Goal: Task Accomplishment & Management: Use online tool/utility

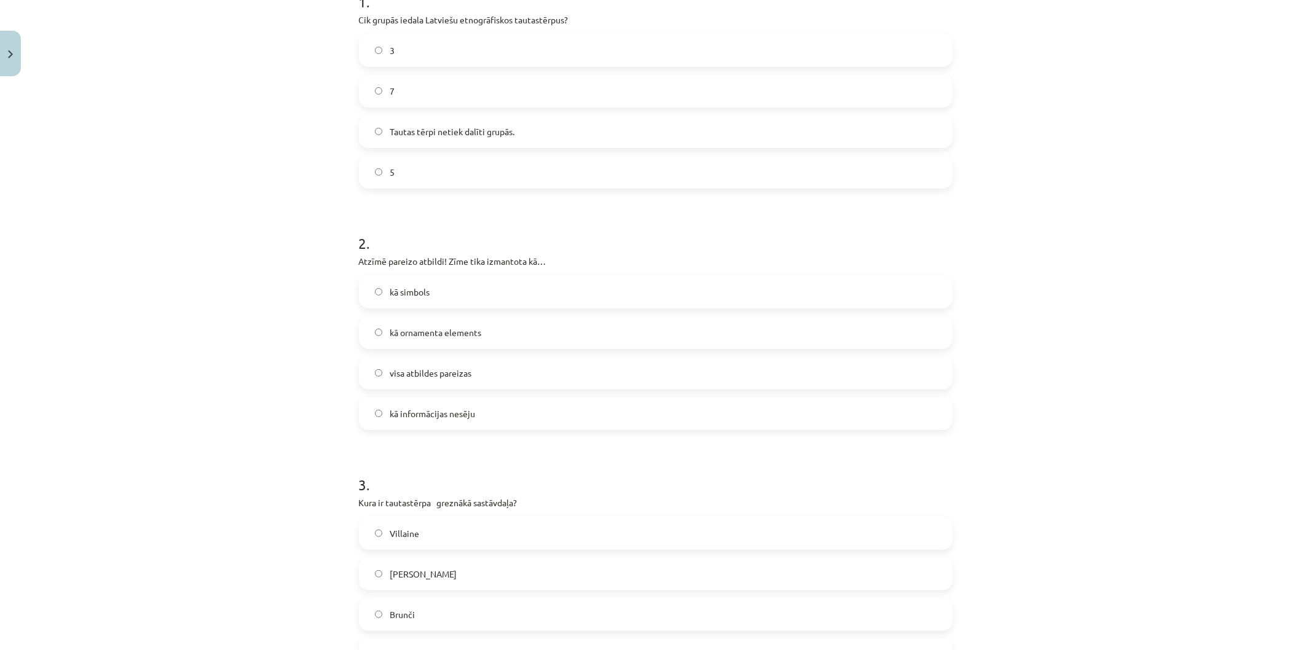
scroll to position [68, 0]
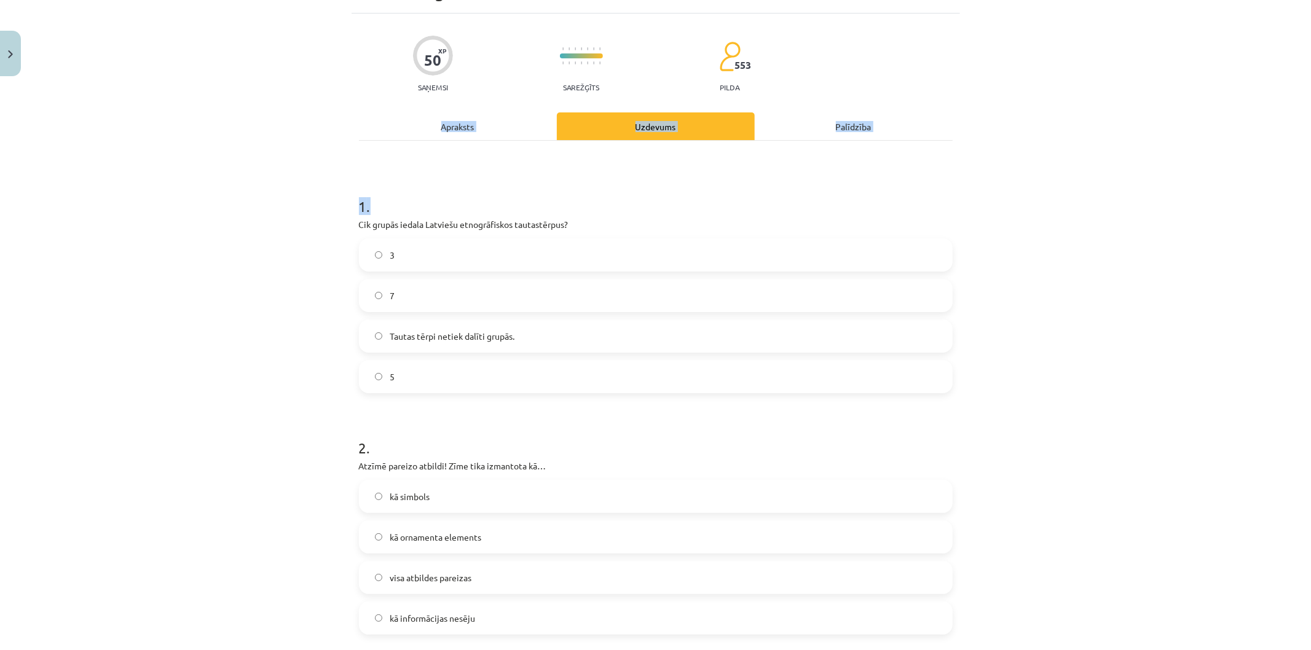
click at [441, 127] on div "Apraksts" at bounding box center [458, 126] width 198 height 28
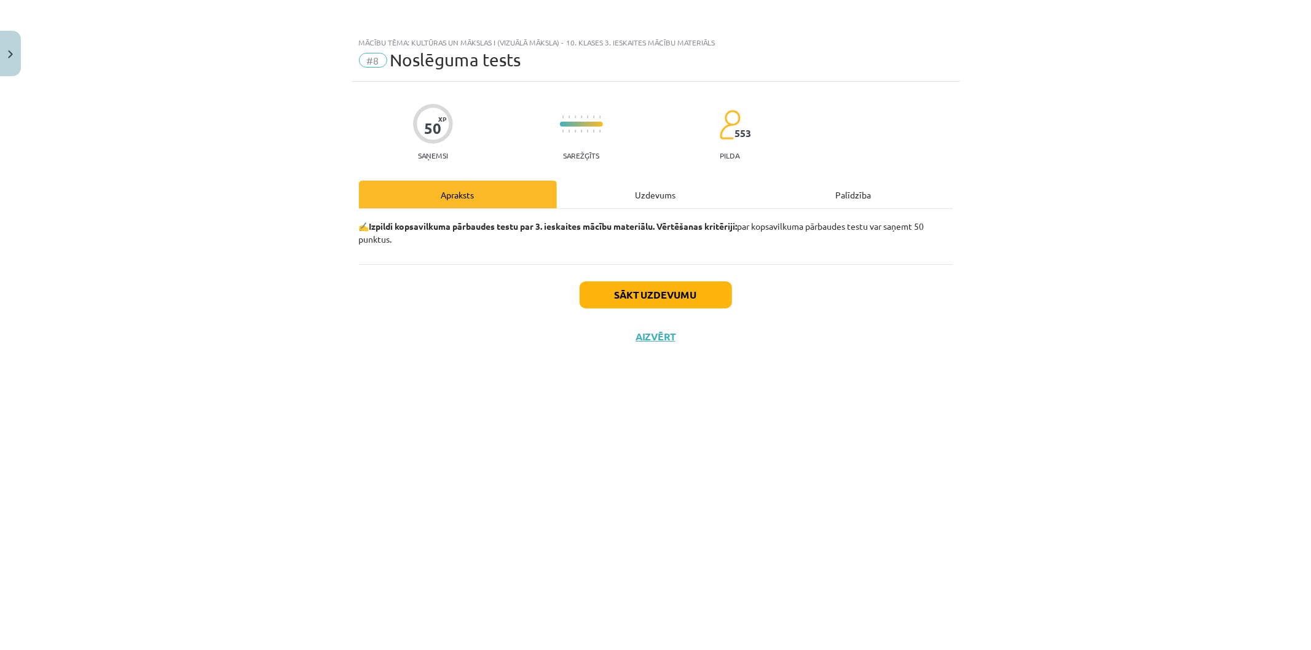
scroll to position [0, 0]
click at [640, 199] on div "Uzdevums" at bounding box center [656, 195] width 198 height 28
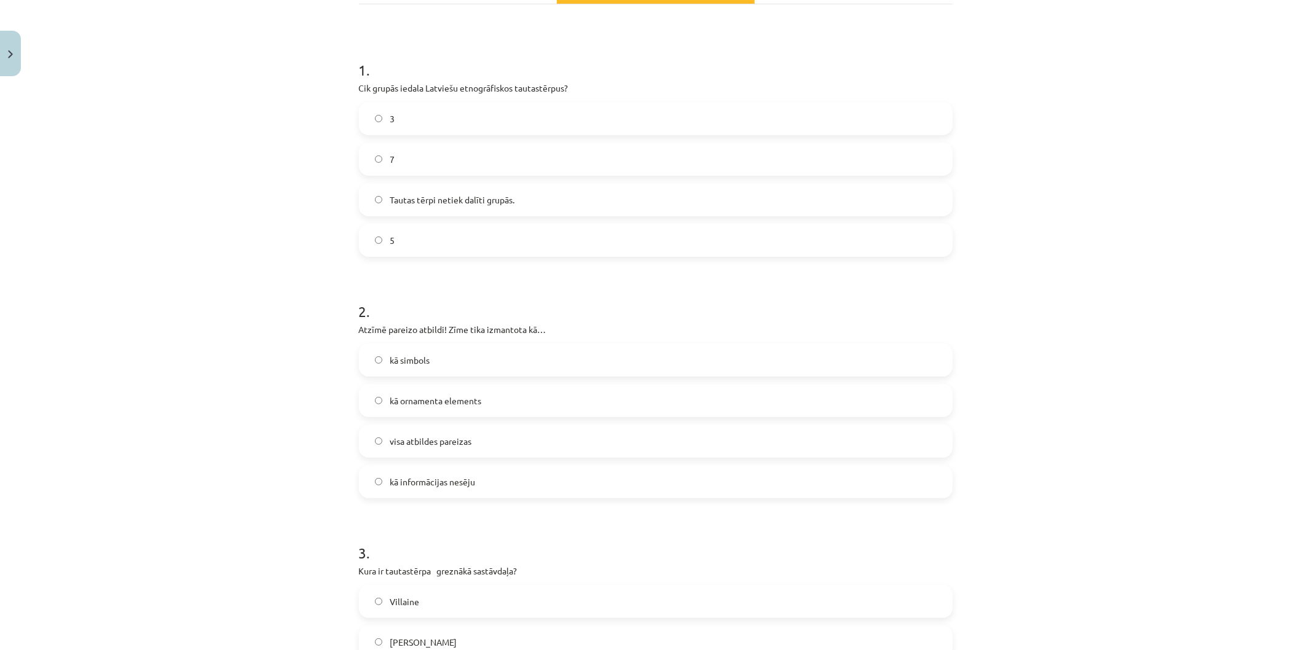
scroll to position [136, 0]
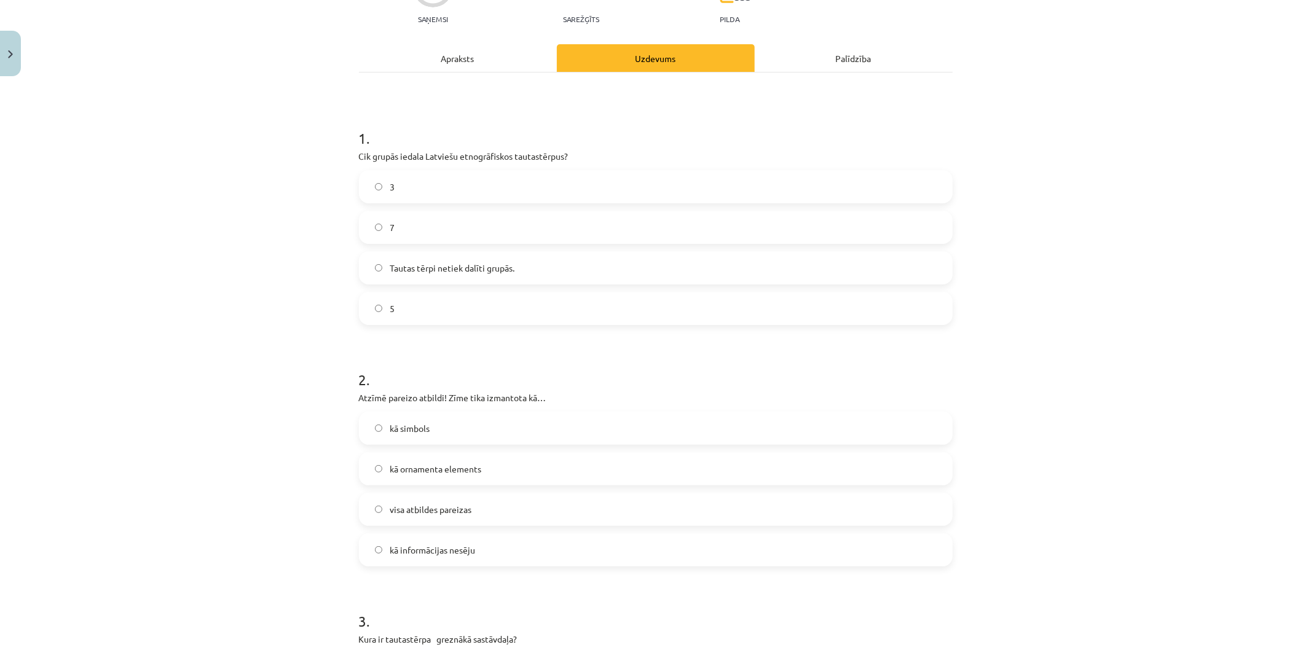
click at [438, 198] on label "3" at bounding box center [655, 186] width 591 height 31
click at [437, 220] on label "7" at bounding box center [655, 227] width 591 height 31
click at [439, 511] on span "visa atbildes pareizas" at bounding box center [431, 509] width 82 height 13
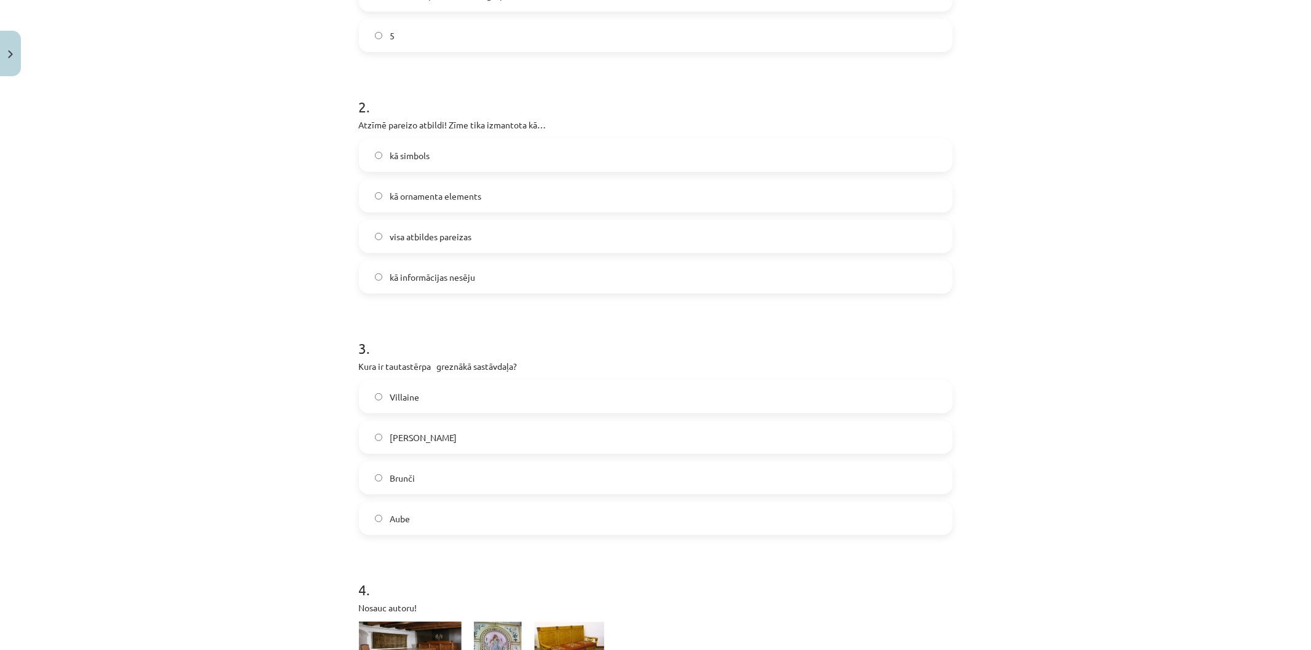
click at [396, 396] on span "Villaine" at bounding box center [405, 397] width 30 height 13
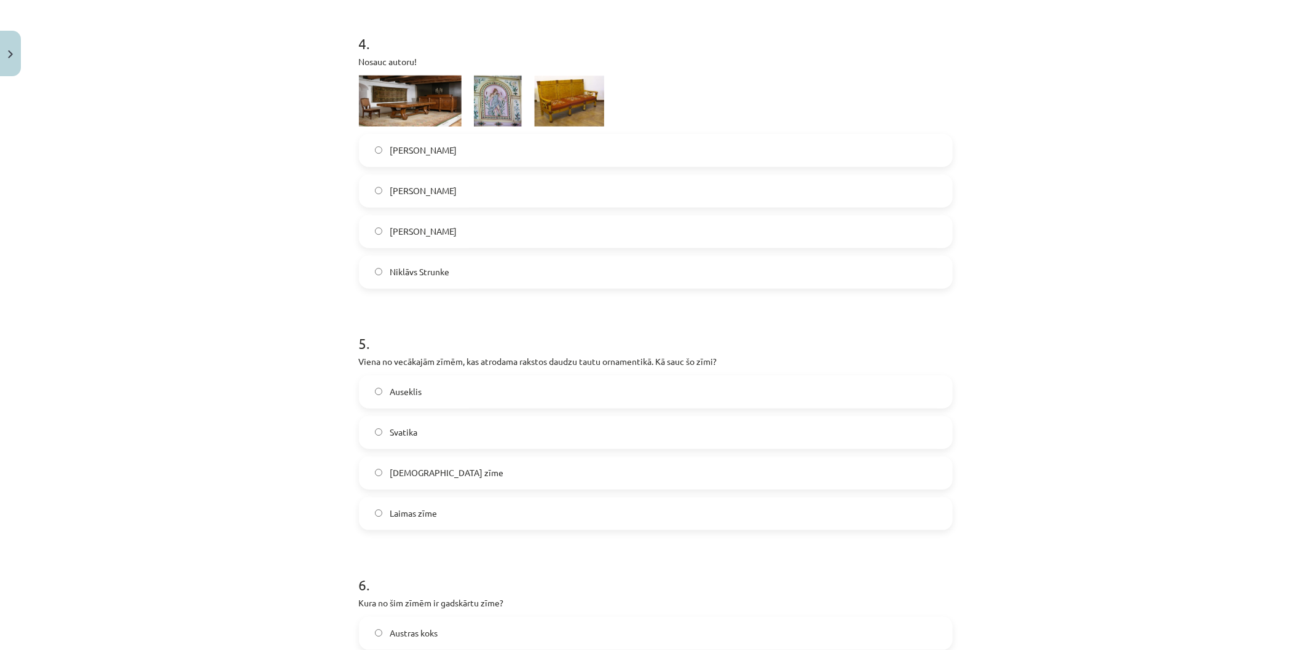
scroll to position [887, 0]
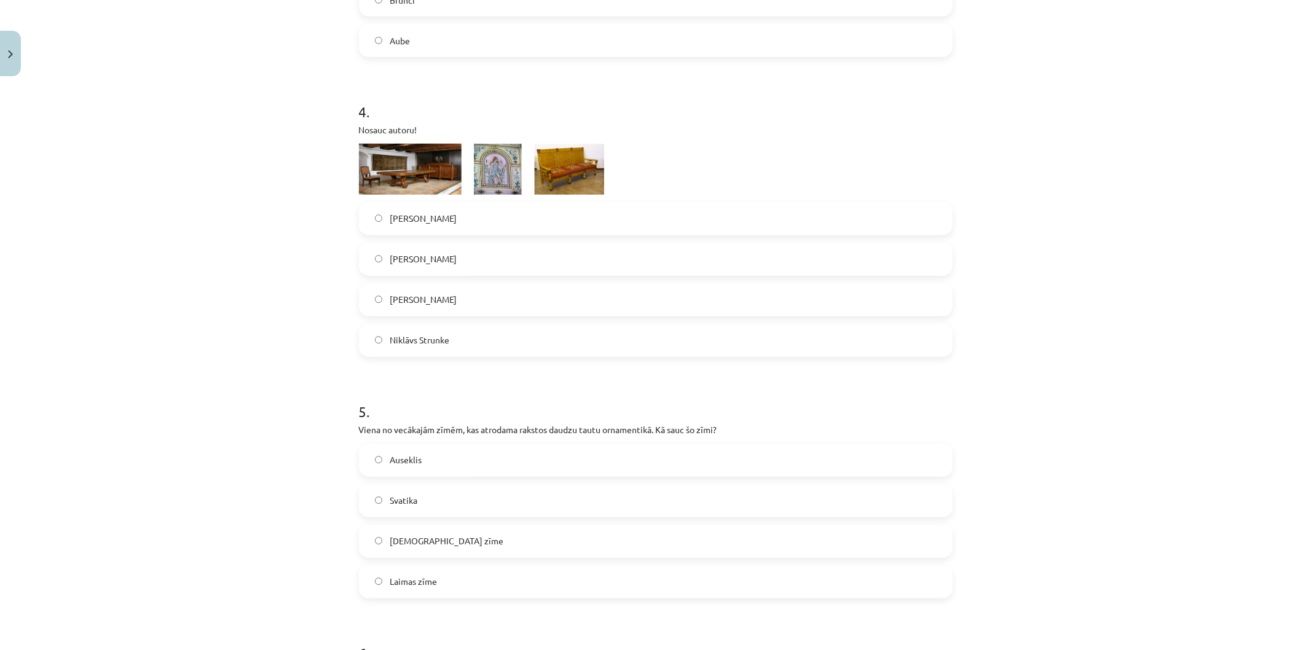
drag, startPoint x: 435, startPoint y: 307, endPoint x: 410, endPoint y: 118, distance: 191.0
click at [435, 306] on label "[PERSON_NAME]" at bounding box center [655, 300] width 591 height 31
click at [422, 494] on label "Svatika" at bounding box center [655, 501] width 591 height 31
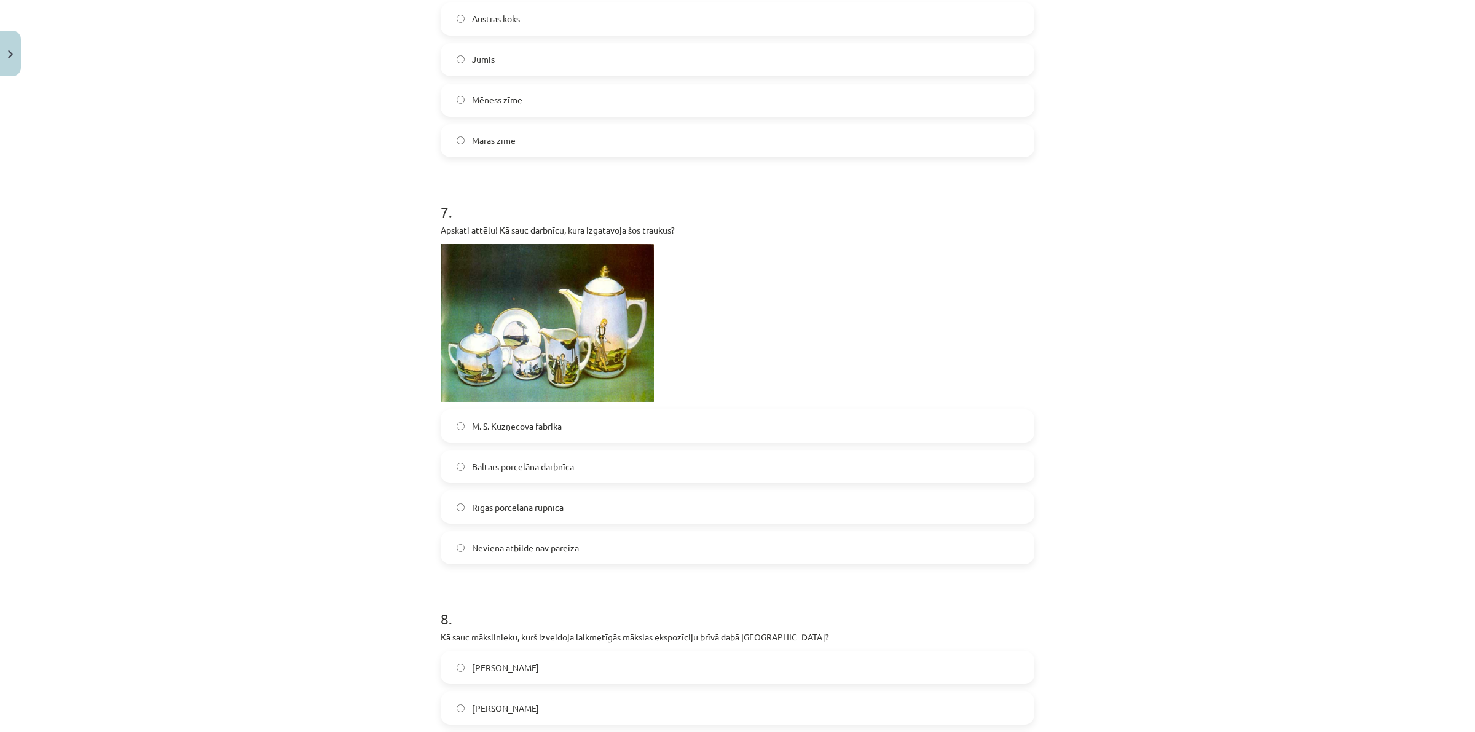
scroll to position [1493, 0]
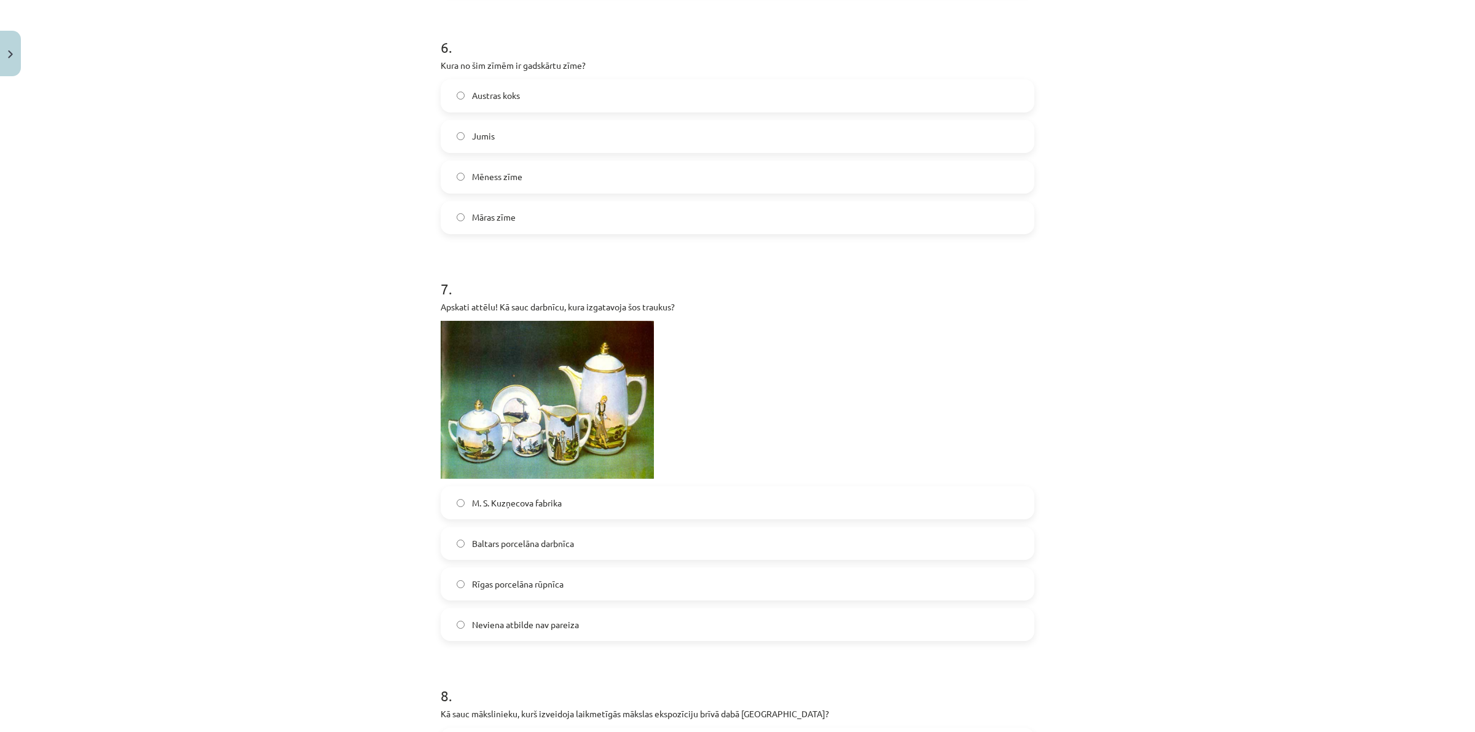
click at [498, 138] on label "Jumis" at bounding box center [737, 136] width 591 height 31
click at [529, 590] on span "Rīgas porcelāna rūpnīca" at bounding box center [518, 584] width 92 height 13
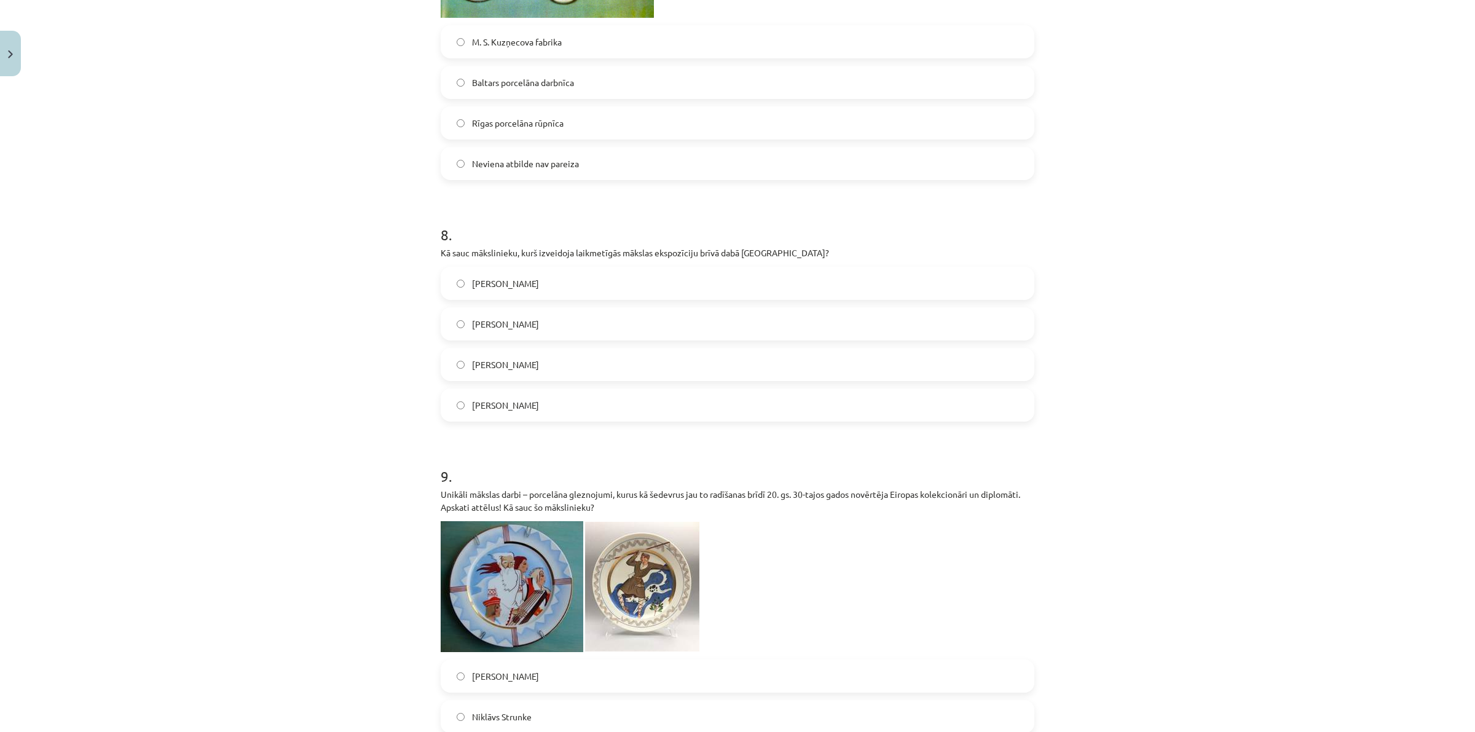
scroll to position [2108, 0]
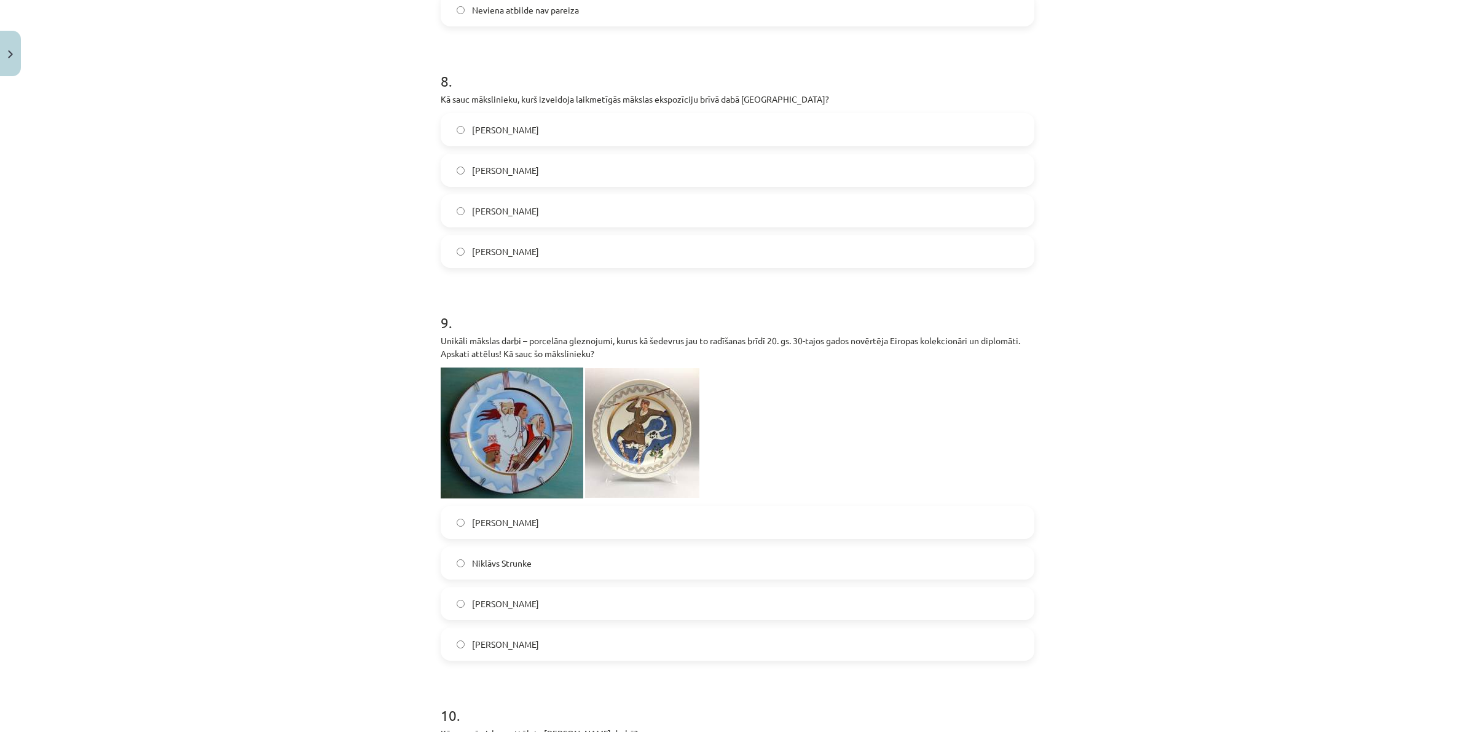
click at [500, 173] on span "[PERSON_NAME]" at bounding box center [505, 170] width 67 height 13
click at [502, 519] on span "[PERSON_NAME]" at bounding box center [505, 522] width 67 height 13
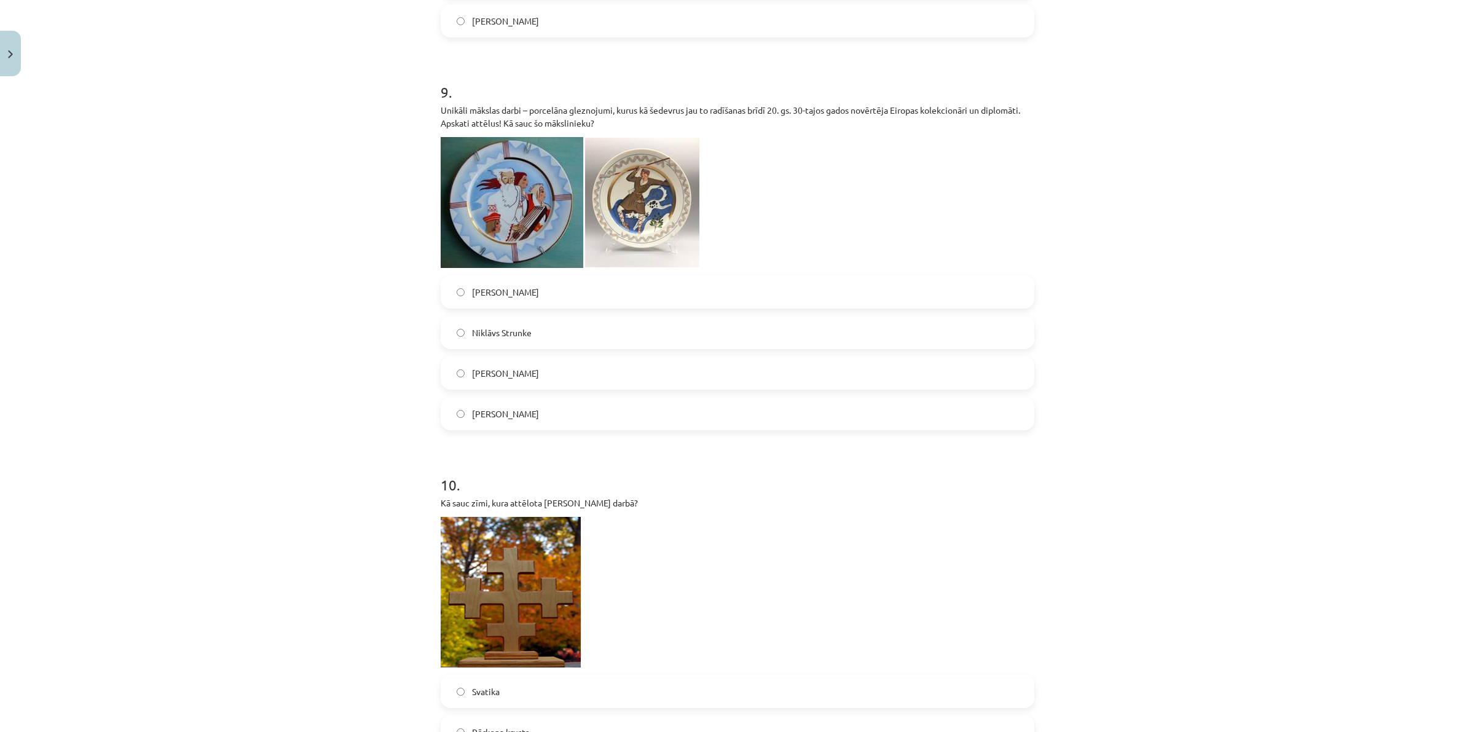
scroll to position [2578, 0]
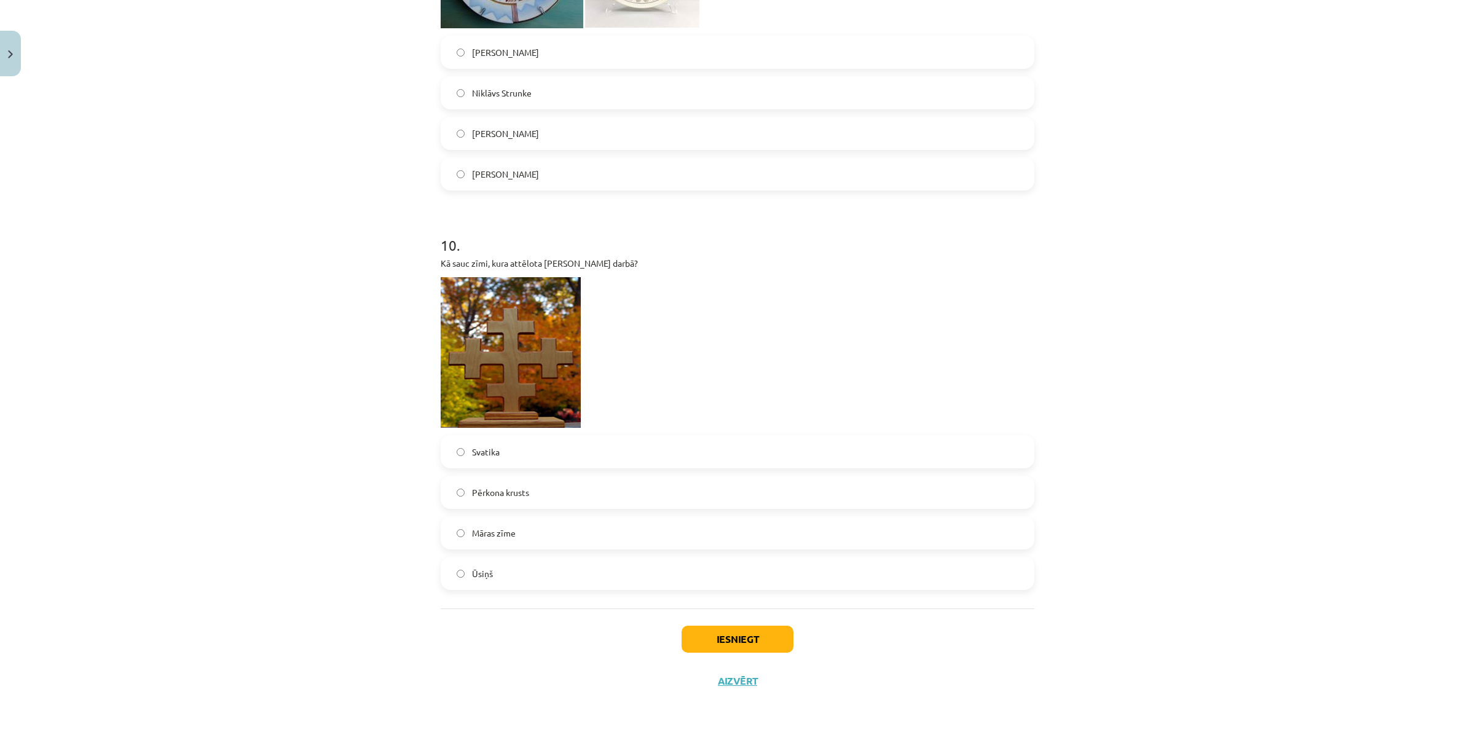
click at [512, 502] on label "Pērkona krusts" at bounding box center [737, 492] width 591 height 31
click at [699, 633] on button "Iesniegt" at bounding box center [738, 639] width 112 height 27
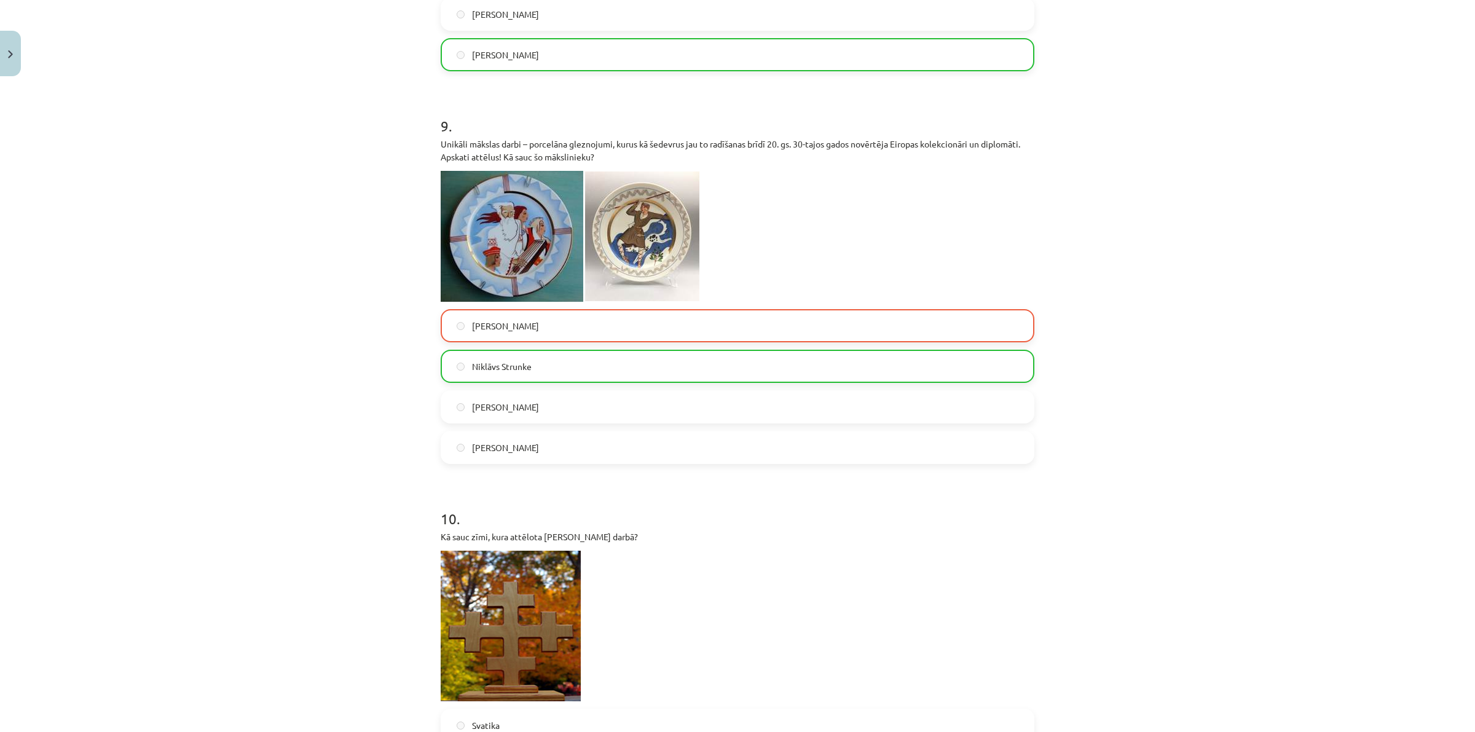
scroll to position [2617, 0]
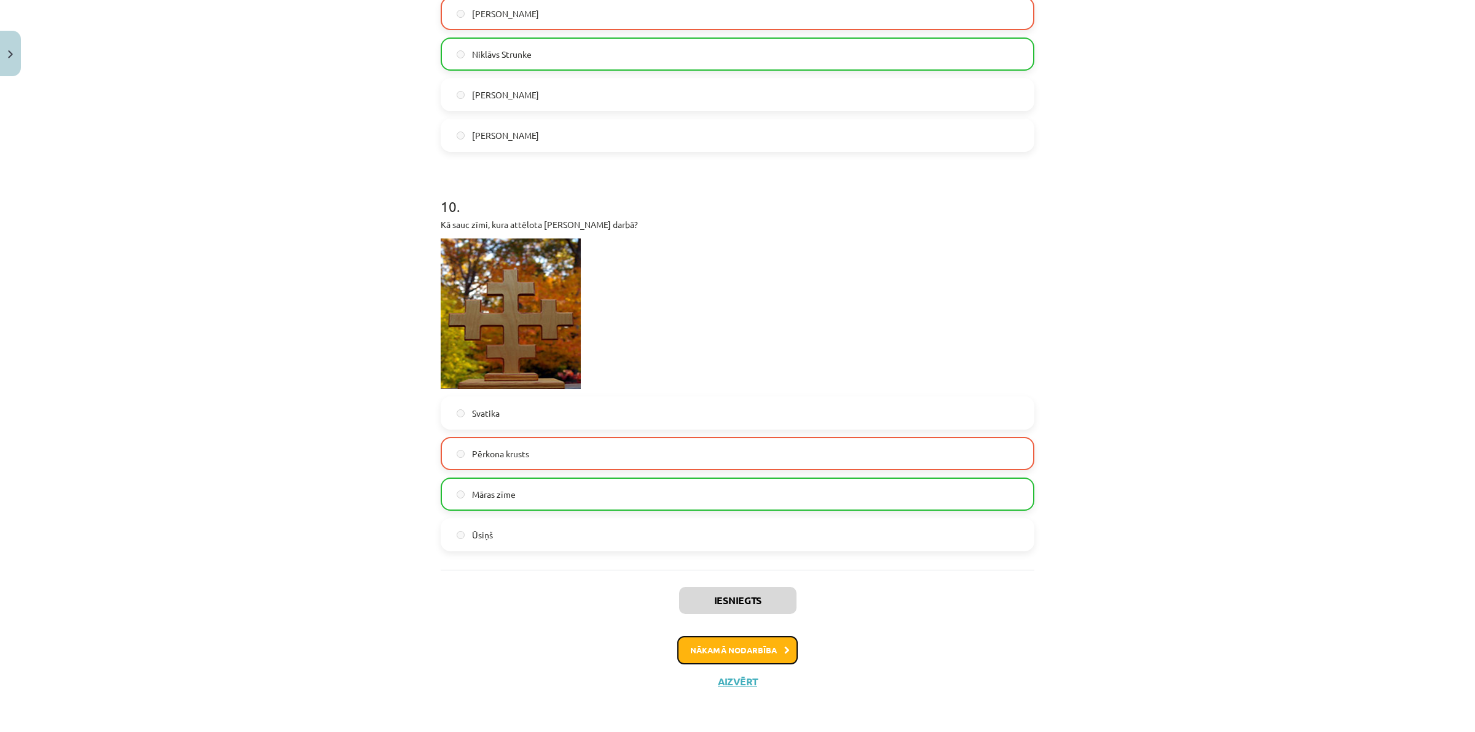
click at [738, 649] on button "Nākamā nodarbība" at bounding box center [737, 650] width 120 height 28
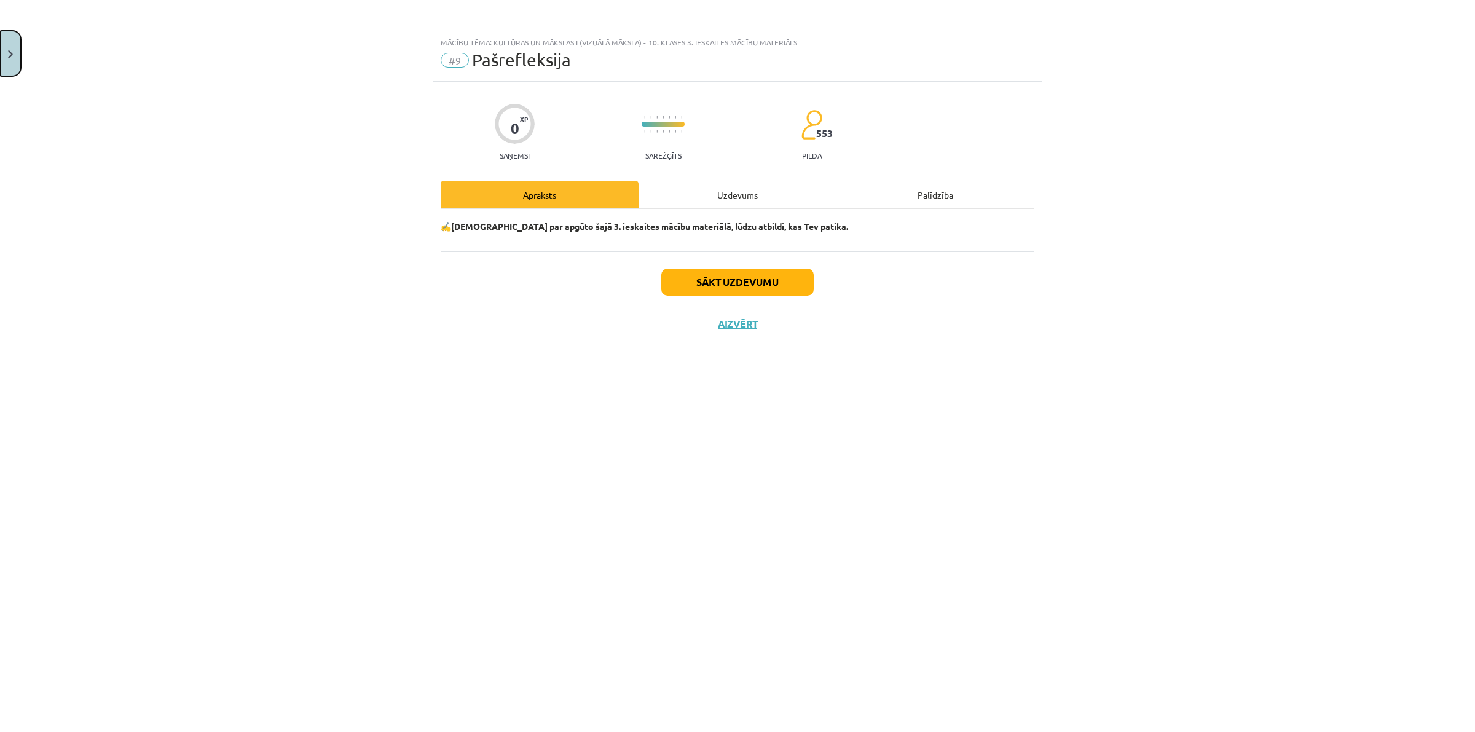
click at [14, 74] on button "Close" at bounding box center [10, 53] width 21 height 45
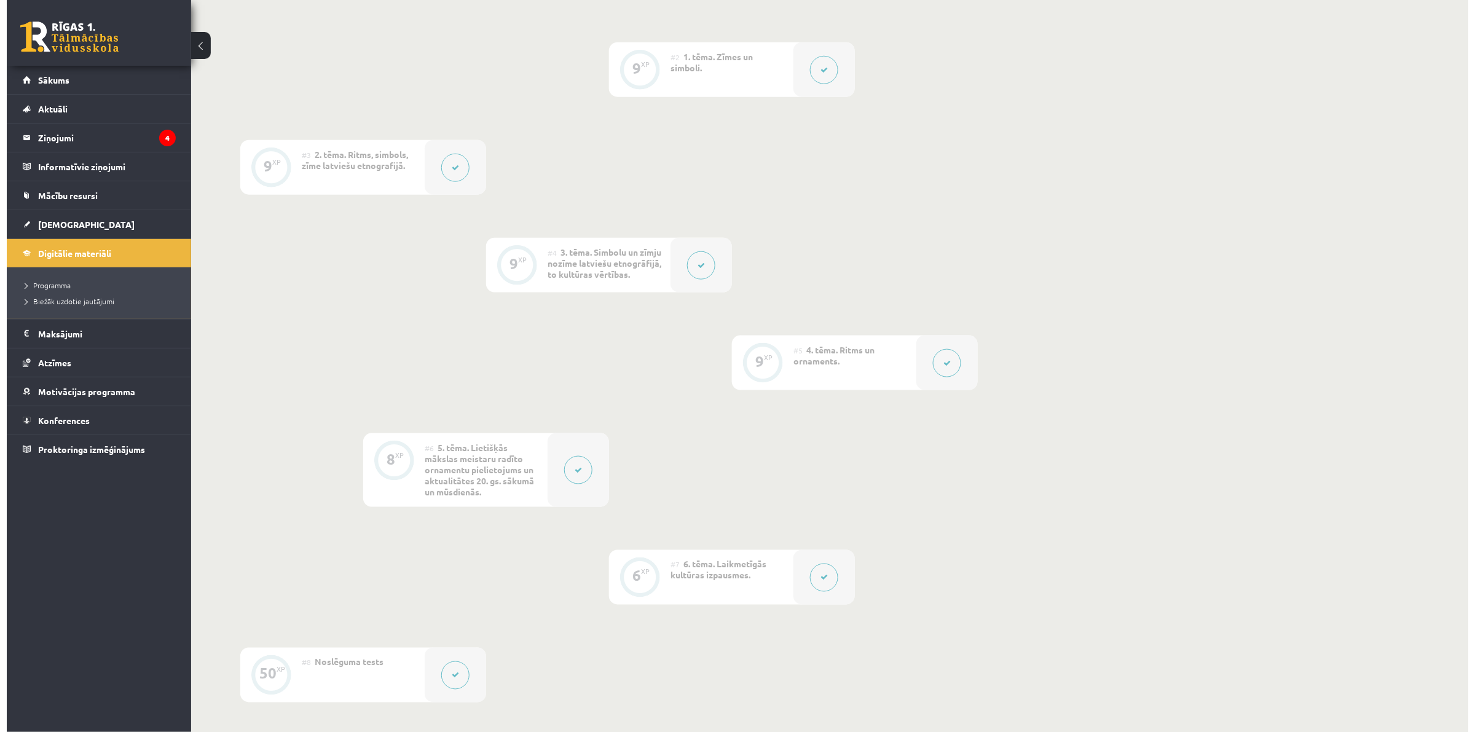
scroll to position [752, 0]
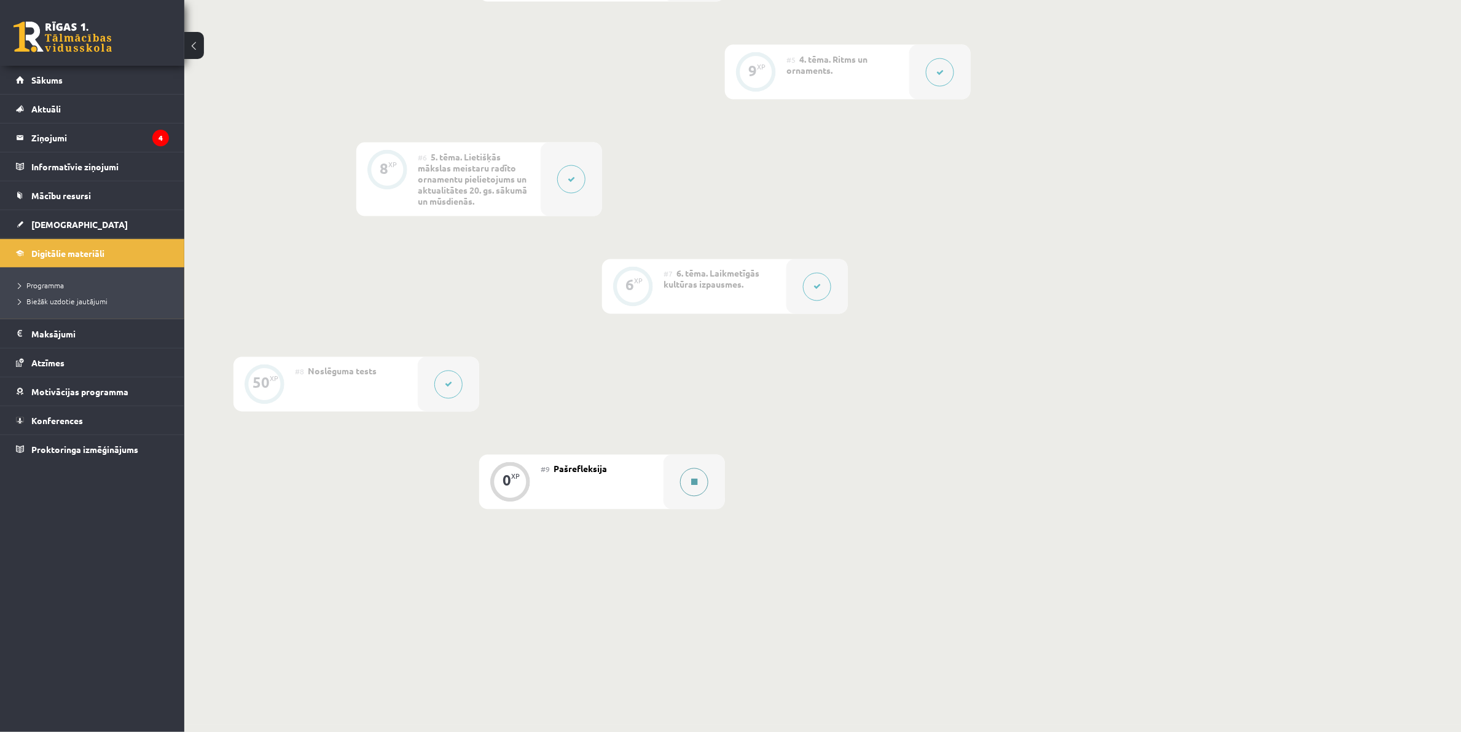
click at [693, 484] on button at bounding box center [694, 482] width 28 height 28
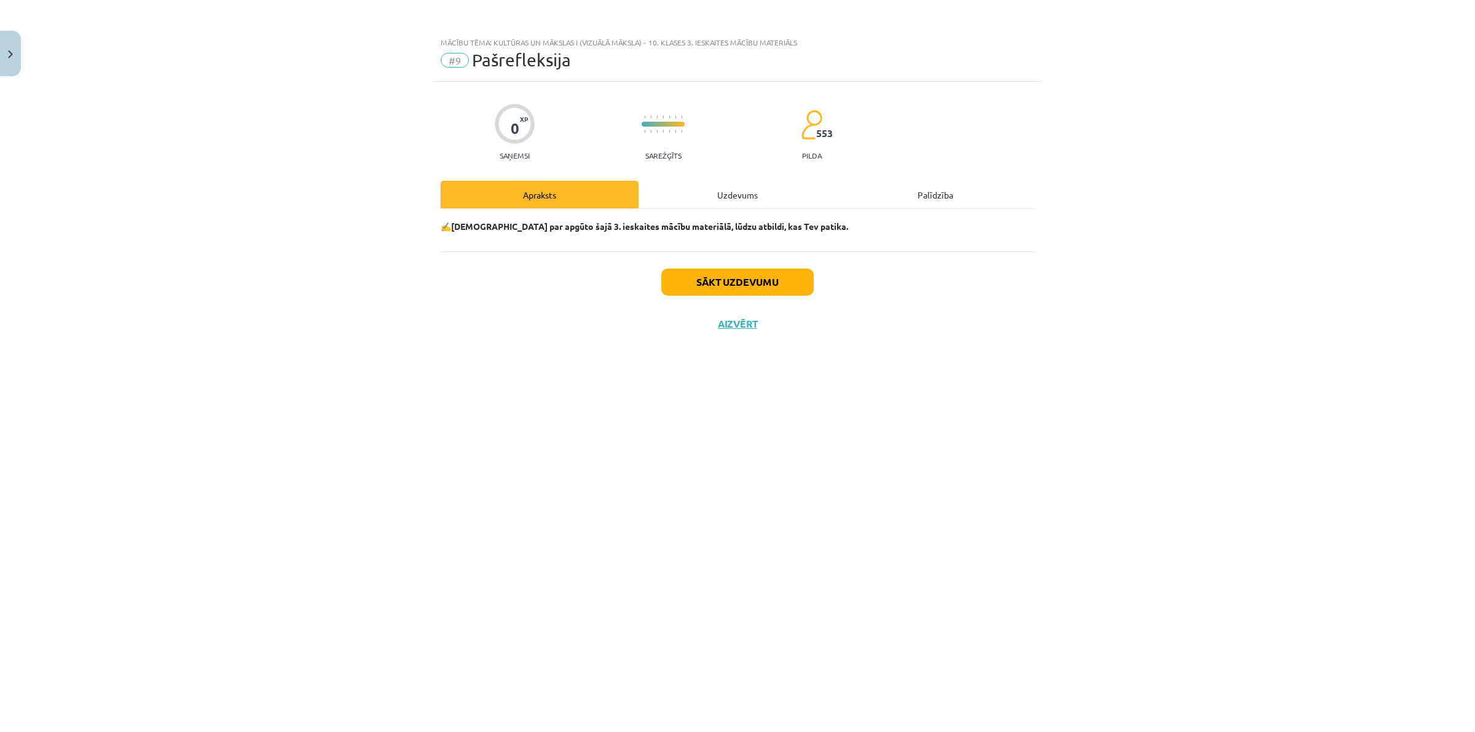
click at [785, 191] on div "Uzdevums" at bounding box center [738, 195] width 198 height 28
click at [724, 201] on div "Uzdevums" at bounding box center [738, 195] width 198 height 28
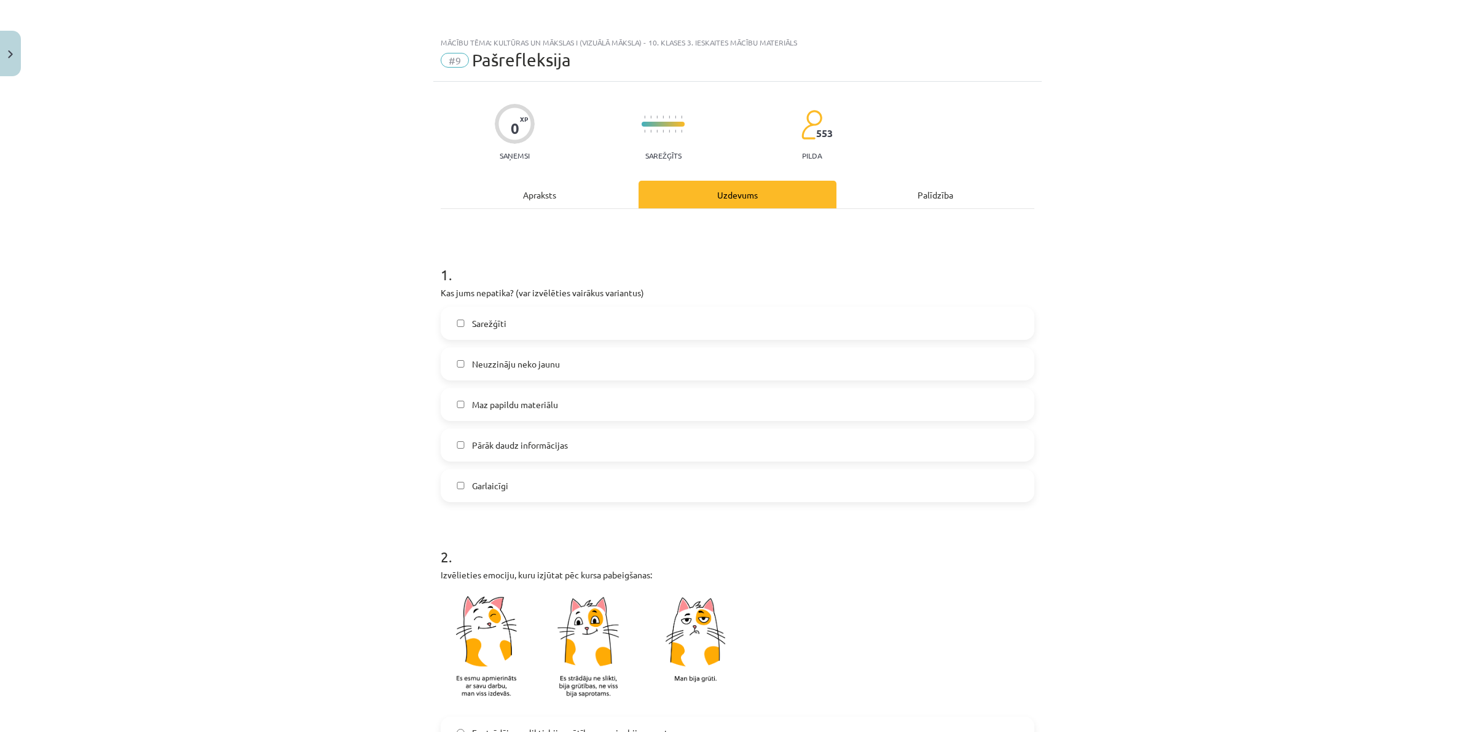
scroll to position [31, 0]
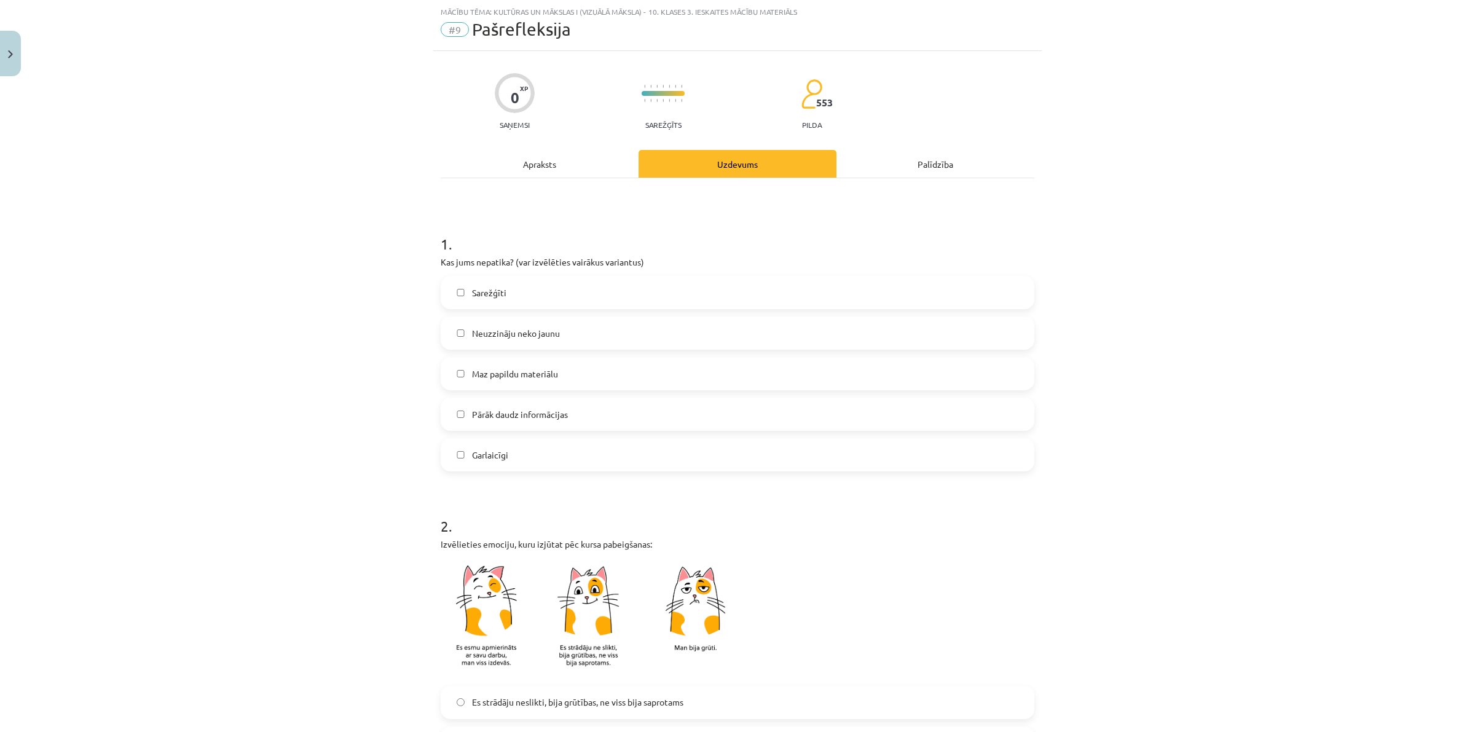
drag, startPoint x: 544, startPoint y: 293, endPoint x: 612, endPoint y: 335, distance: 80.3
click at [542, 292] on label "Sarežģīti" at bounding box center [737, 292] width 591 height 31
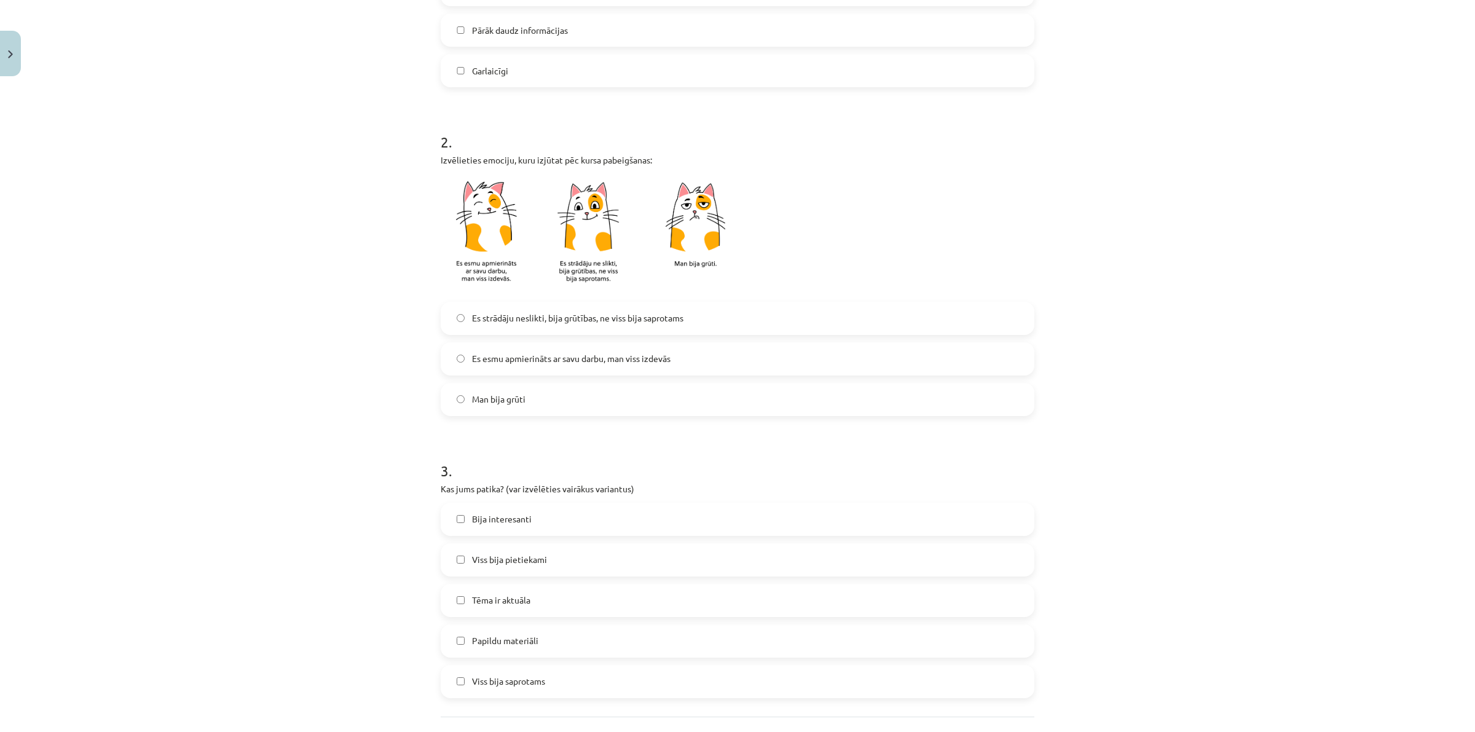
click at [532, 403] on label "Man bija grūti" at bounding box center [737, 399] width 591 height 31
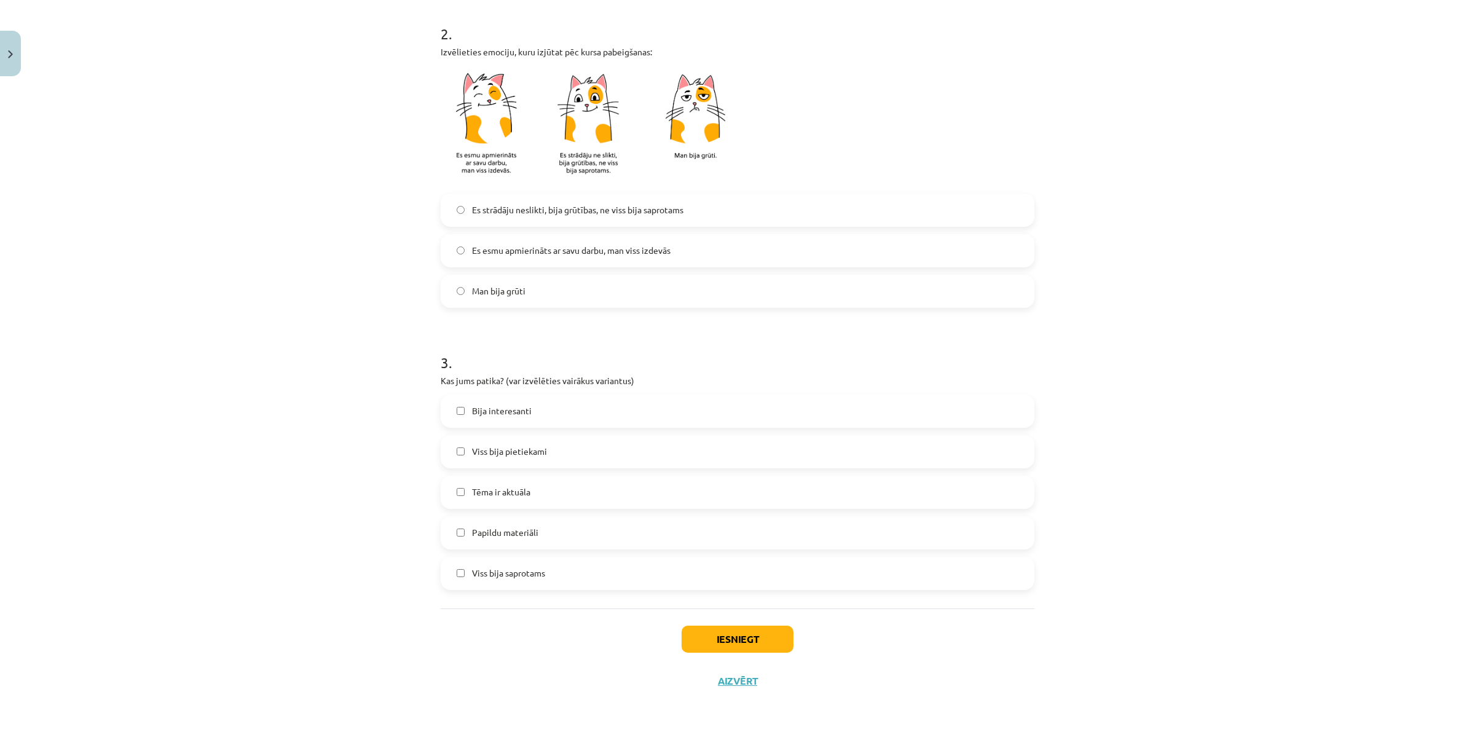
click at [567, 498] on label "Tēma ir aktuāla" at bounding box center [737, 492] width 591 height 31
click at [715, 623] on div "Iesniegt Aizvērt" at bounding box center [738, 651] width 594 height 86
click at [739, 650] on button "Iesniegt" at bounding box center [738, 639] width 112 height 27
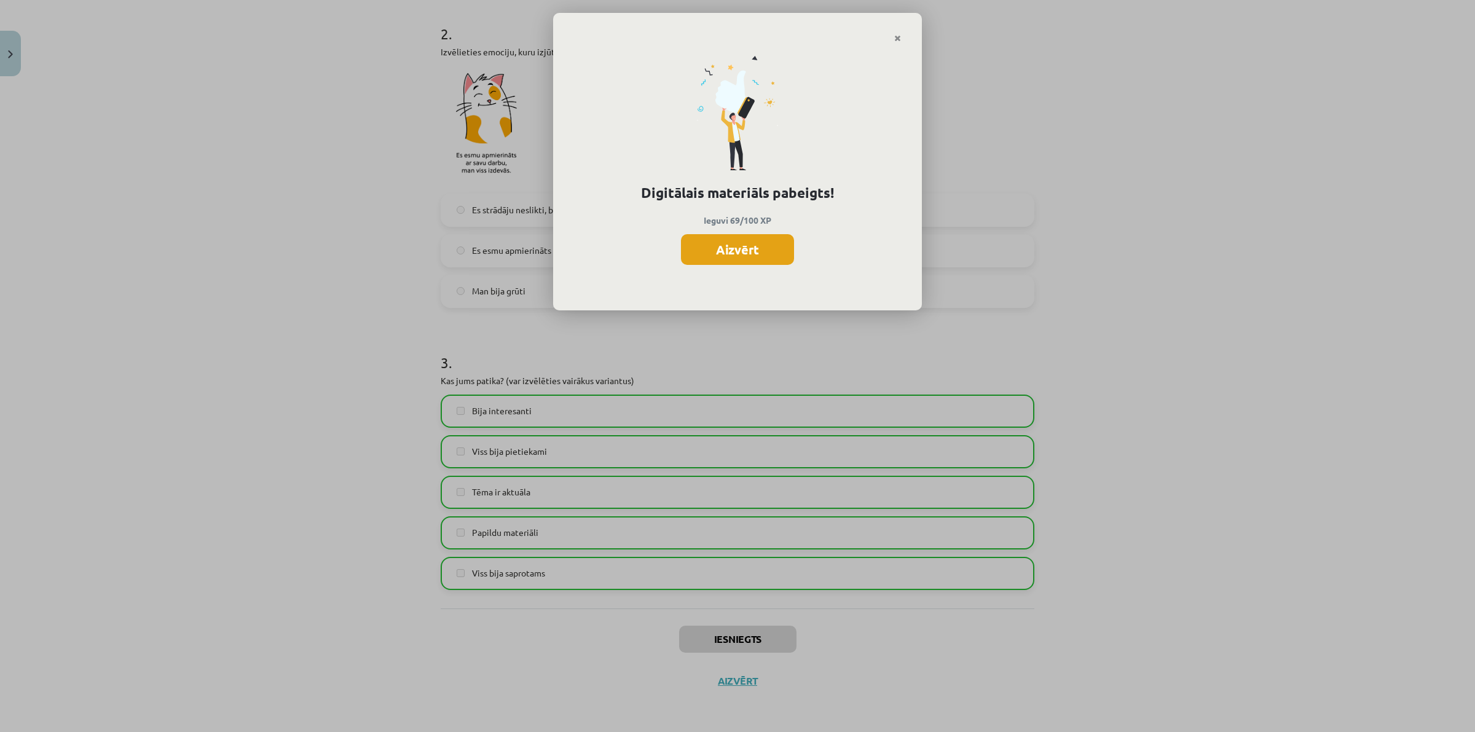
click at [723, 256] on button "Aizvērt" at bounding box center [737, 249] width 113 height 31
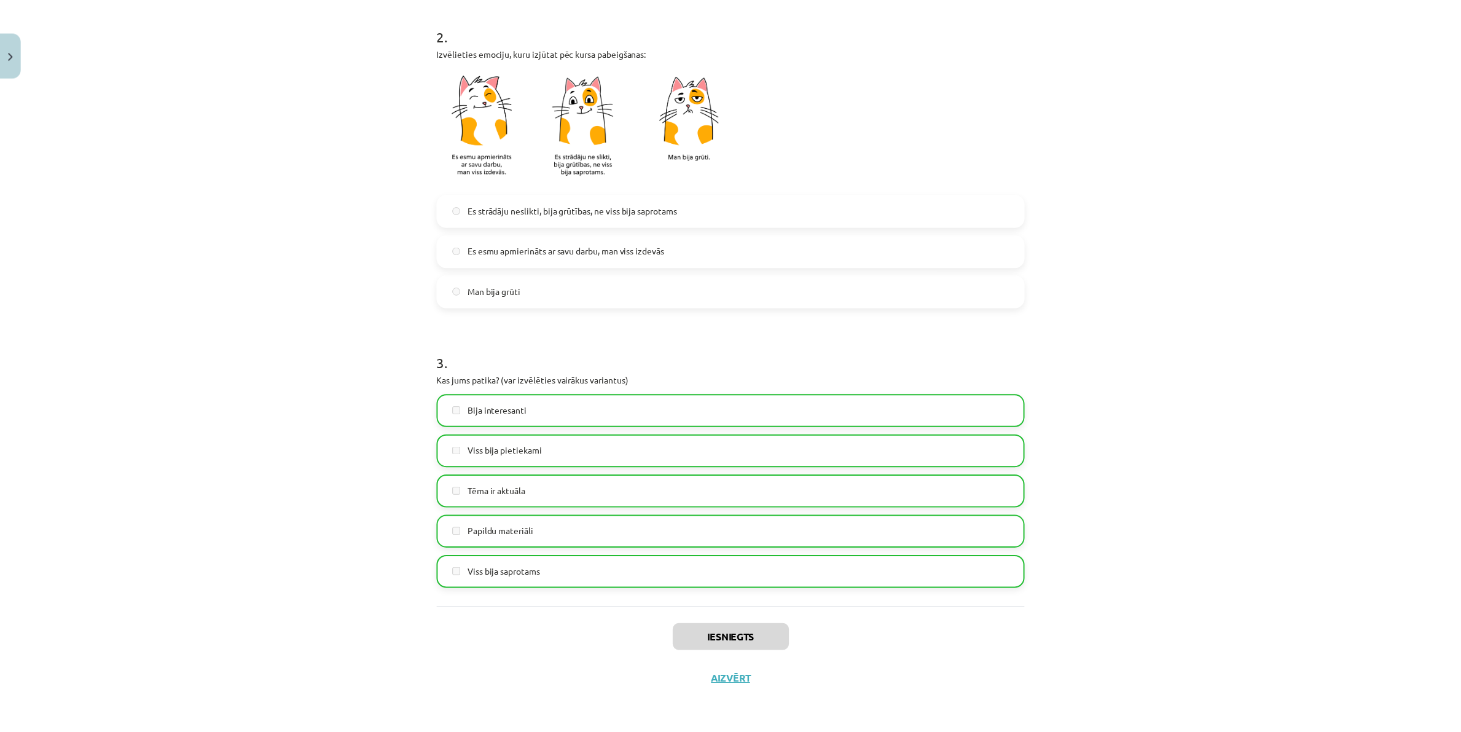
scroll to position [0, 0]
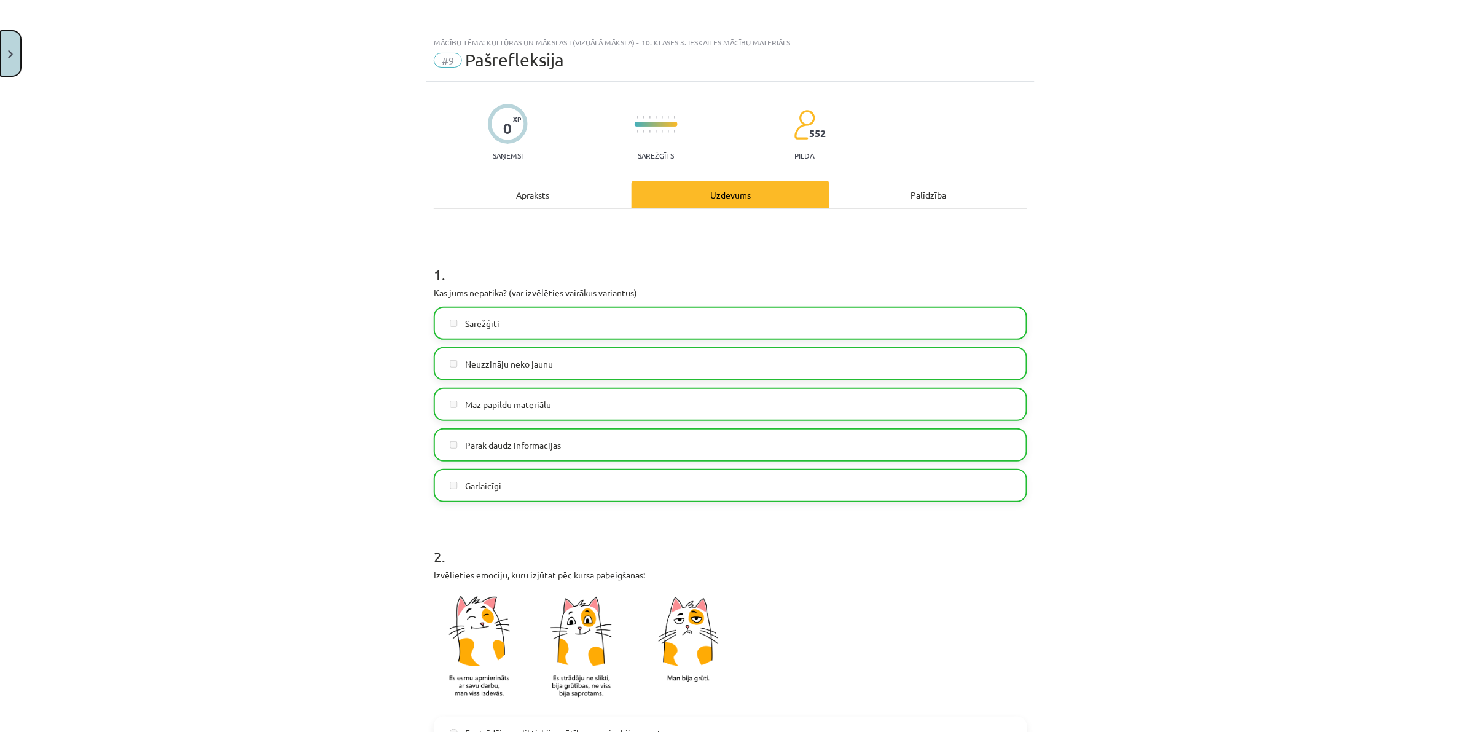
click at [1, 31] on button "Close" at bounding box center [10, 53] width 21 height 45
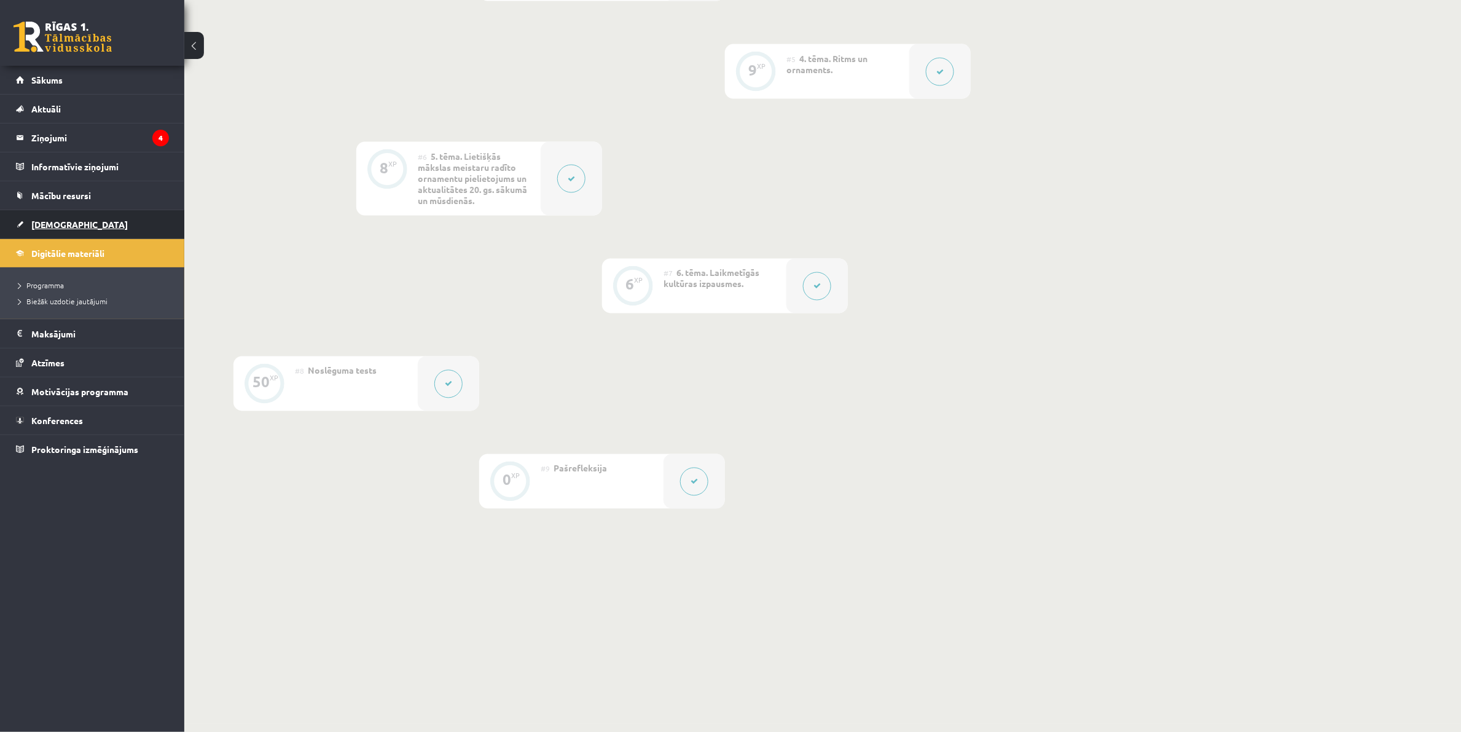
click at [41, 222] on span "[DEMOGRAPHIC_DATA]" at bounding box center [79, 224] width 96 height 11
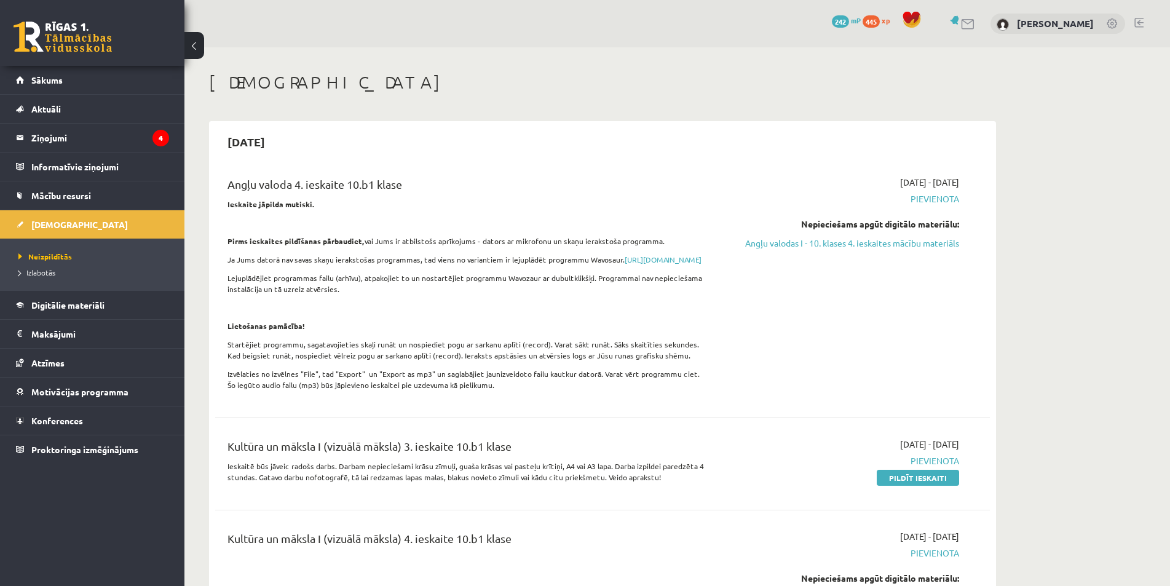
scroll to position [61, 0]
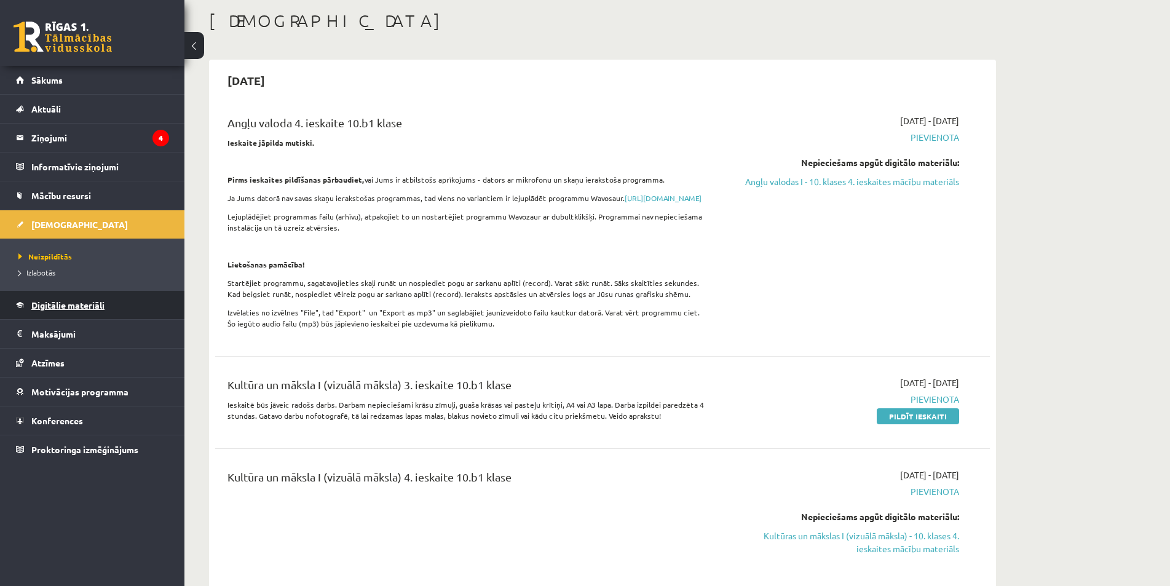
click at [69, 307] on span "Digitālie materiāli" at bounding box center [67, 304] width 73 height 11
